Goal: Transaction & Acquisition: Subscribe to service/newsletter

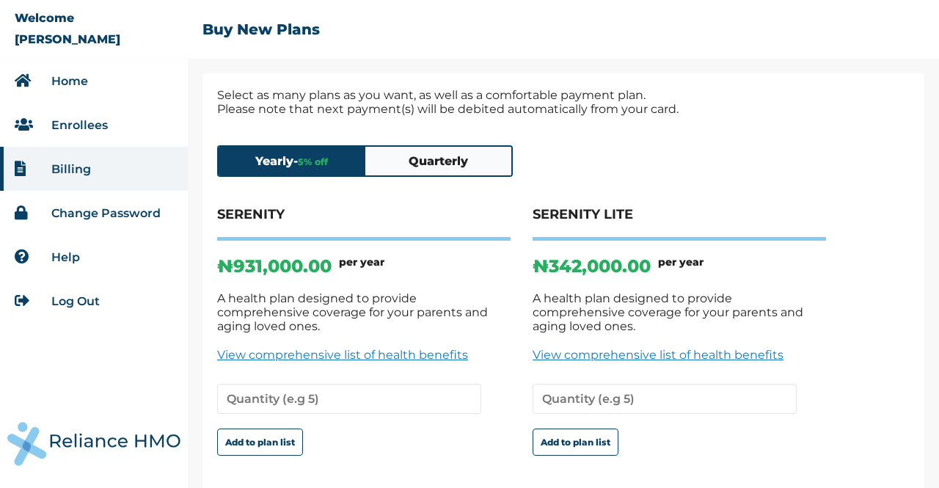
scroll to position [54, 0]
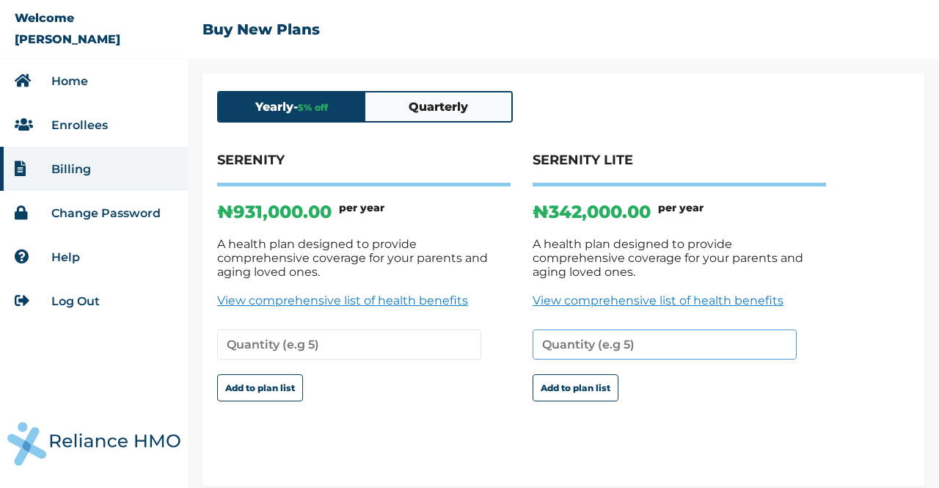
click at [631, 335] on input "number" at bounding box center [664, 344] width 264 height 30
type input "1"
click at [780, 333] on input "1" at bounding box center [664, 344] width 264 height 30
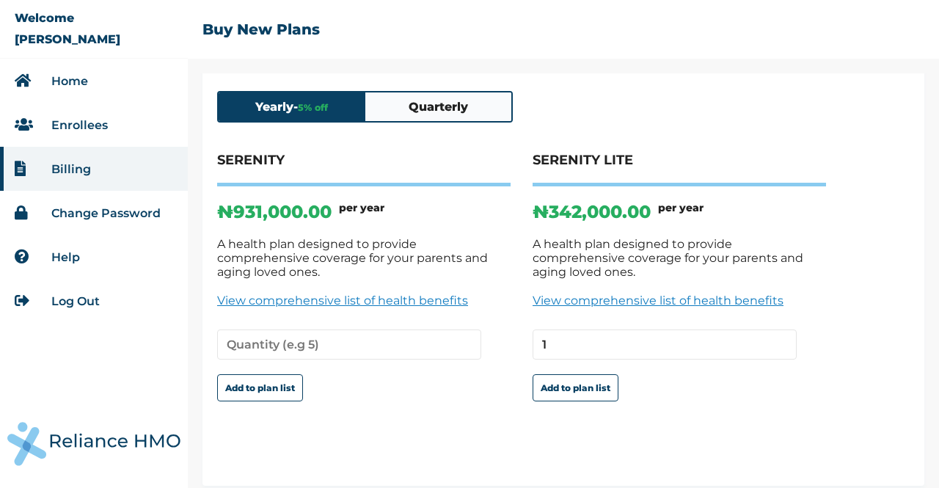
click at [637, 293] on link "View comprehensive list of health benefits" at bounding box center [678, 300] width 293 height 14
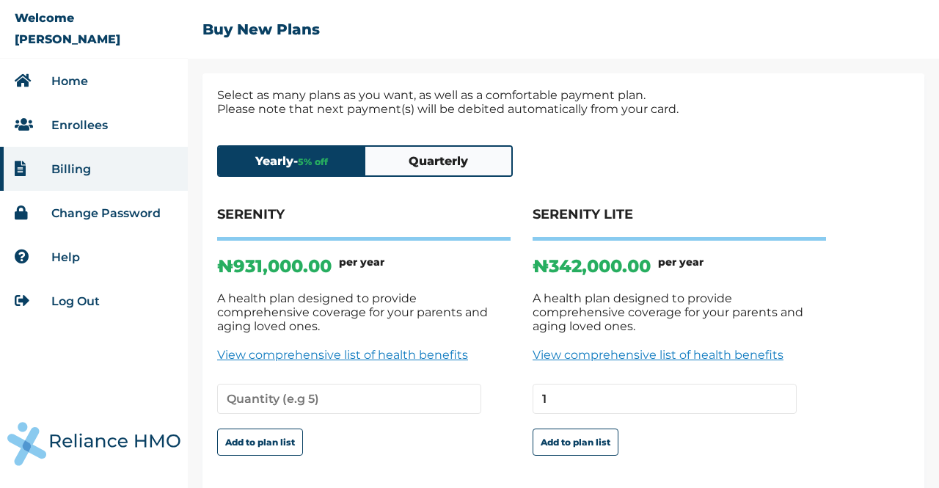
scroll to position [54, 0]
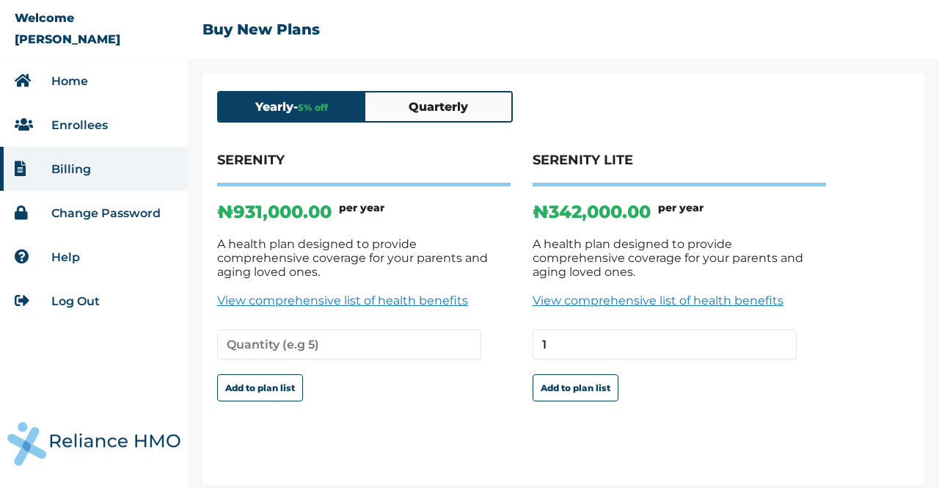
click at [386, 92] on div "Yearly - 5 % off Quarterly" at bounding box center [365, 107] width 296 height 32
click at [401, 106] on button "Quarterly" at bounding box center [438, 106] width 147 height 29
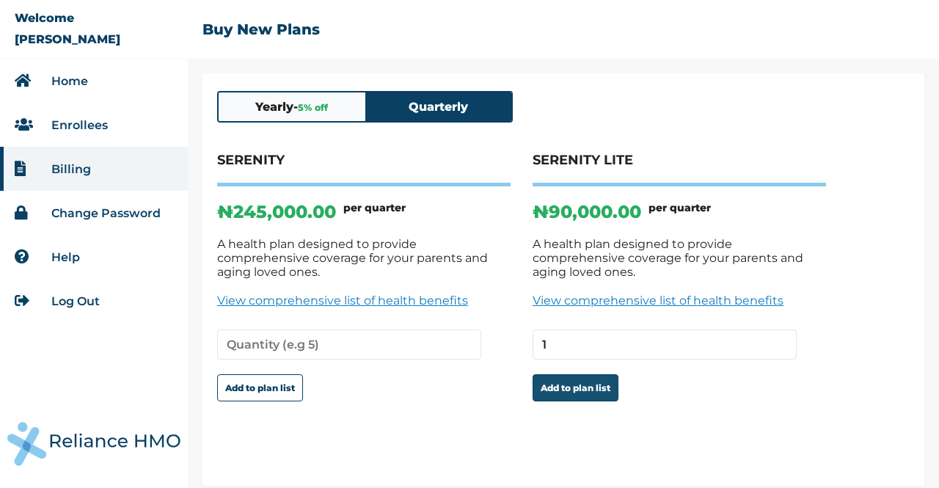
click at [570, 382] on button "Add to plan list" at bounding box center [575, 387] width 86 height 27
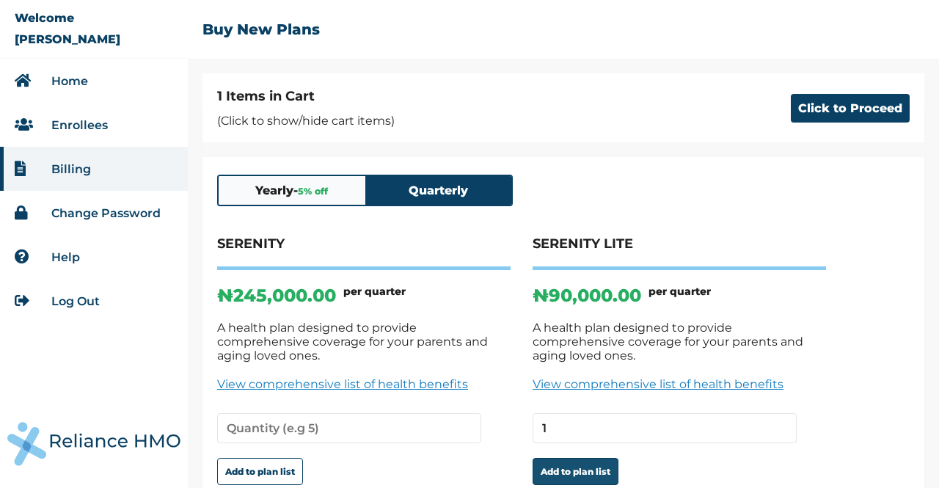
scroll to position [138, 0]
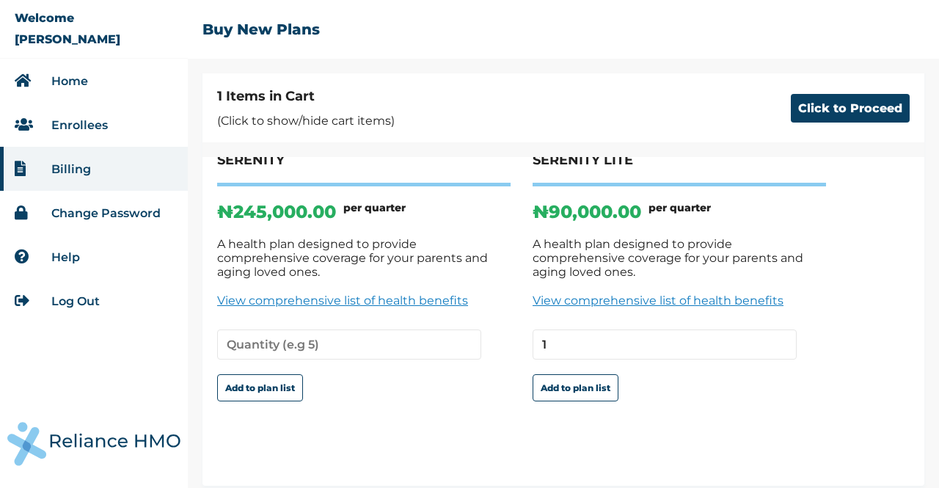
click at [129, 117] on li "Enrollees" at bounding box center [94, 125] width 188 height 44
click at [109, 128] on li "Enrollees" at bounding box center [94, 125] width 188 height 44
click at [61, 122] on link "Enrollees" at bounding box center [79, 125] width 56 height 14
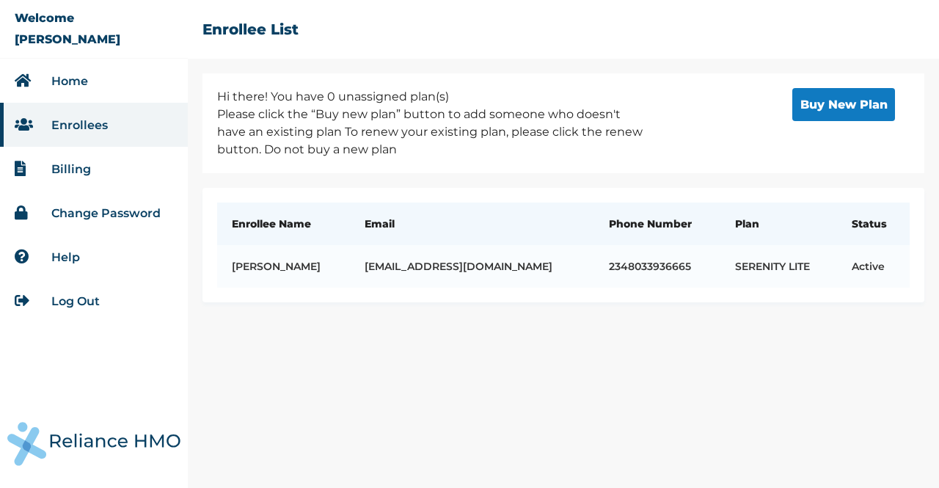
click at [111, 173] on li "Billing" at bounding box center [94, 169] width 188 height 44
